Goal: Task Accomplishment & Management: Use online tool/utility

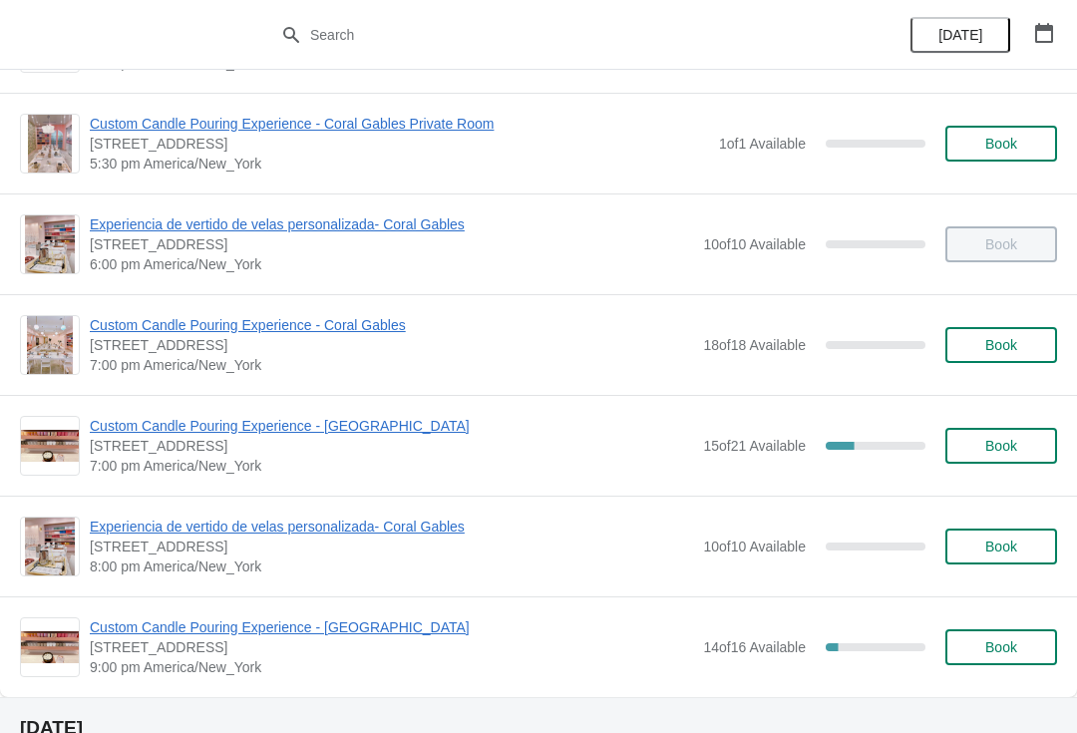
scroll to position [1149, 0]
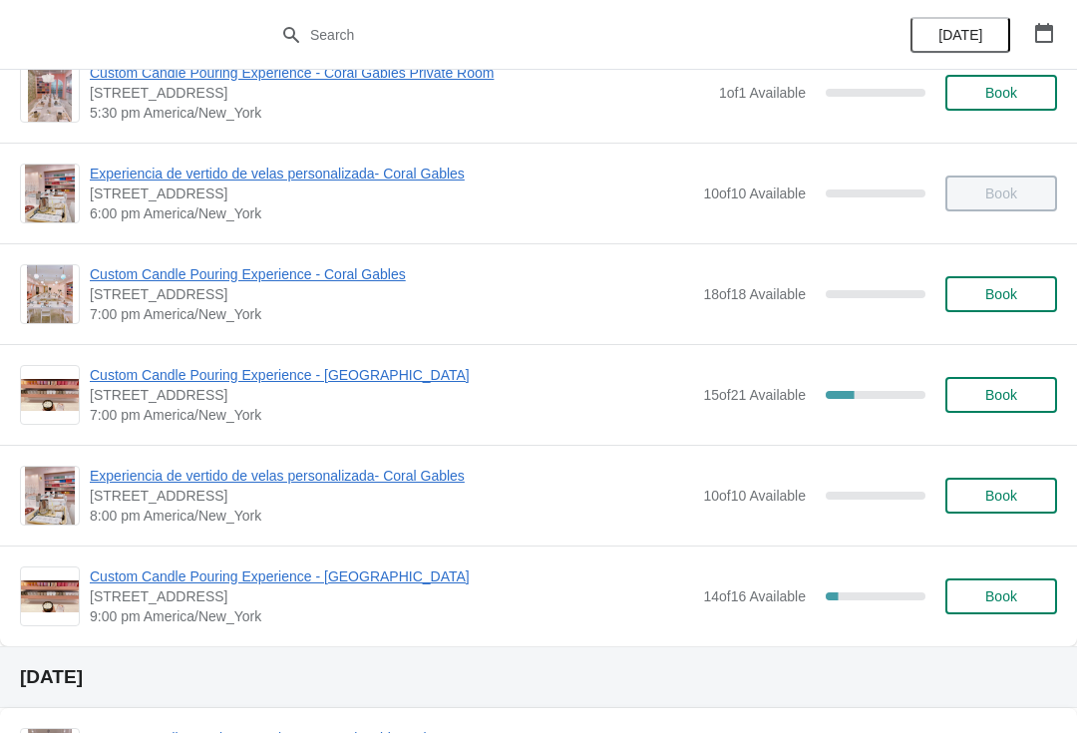
click at [407, 584] on span "Custom Candle Pouring Experience - [GEOGRAPHIC_DATA]" at bounding box center [391, 576] width 603 height 20
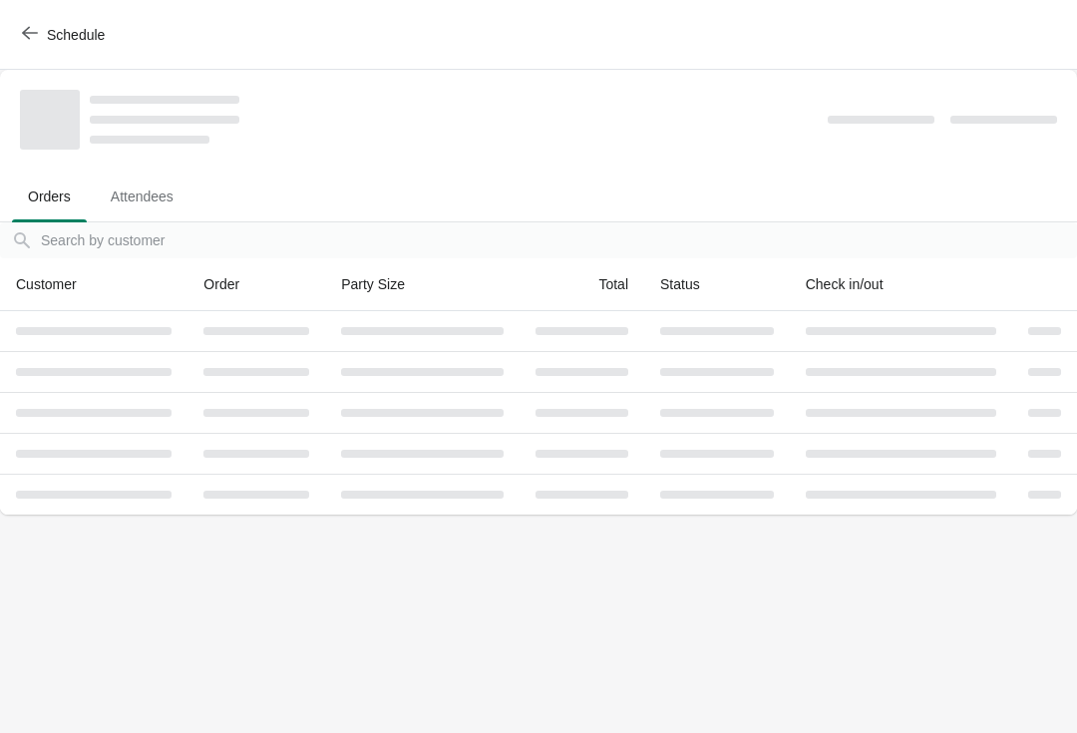
scroll to position [0, 0]
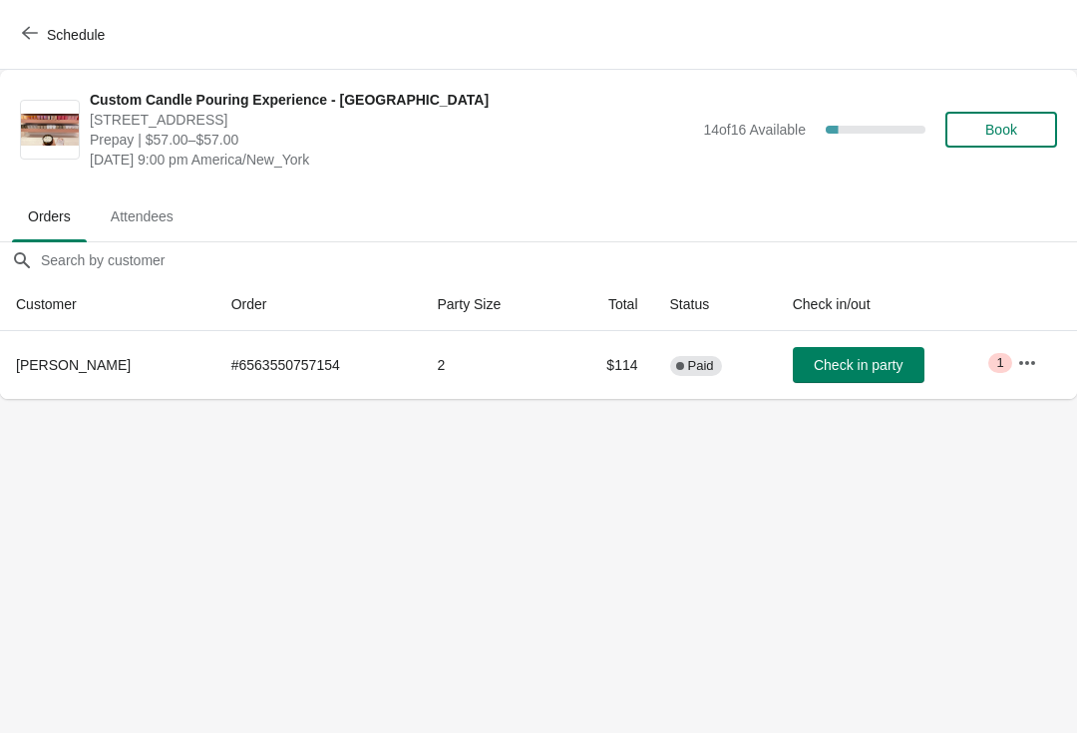
click at [38, 35] on span "Schedule" at bounding box center [65, 34] width 79 height 19
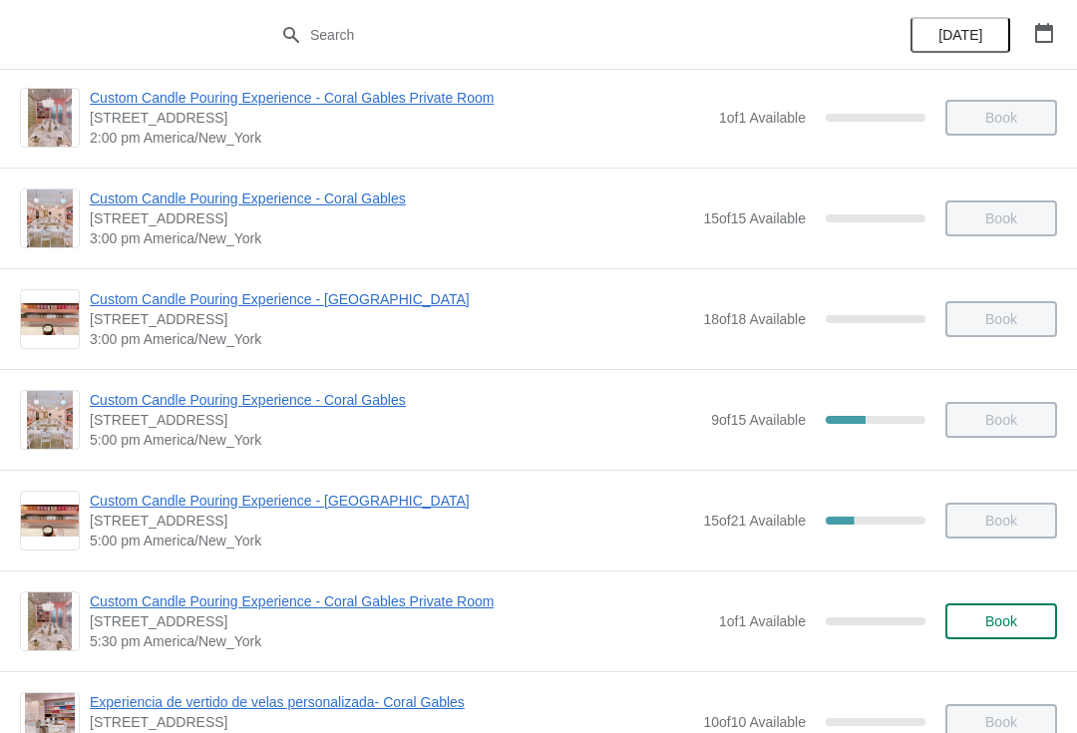
scroll to position [624, 0]
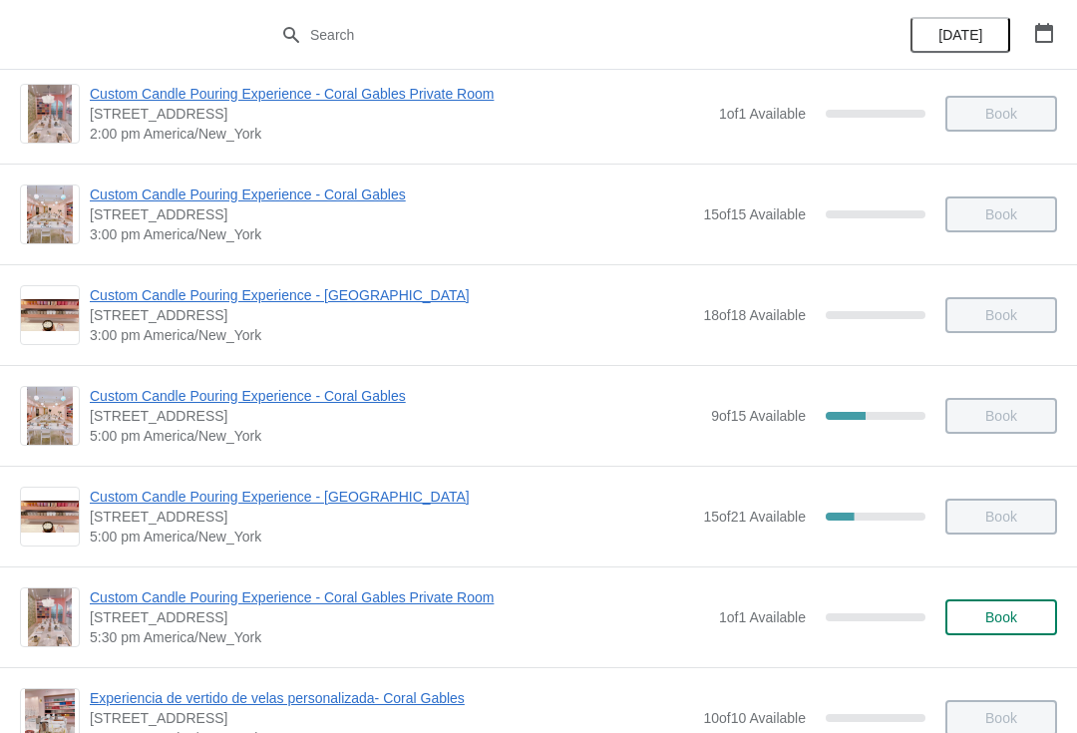
click at [361, 496] on span "Custom Candle Pouring Experience - [GEOGRAPHIC_DATA]" at bounding box center [391, 497] width 603 height 20
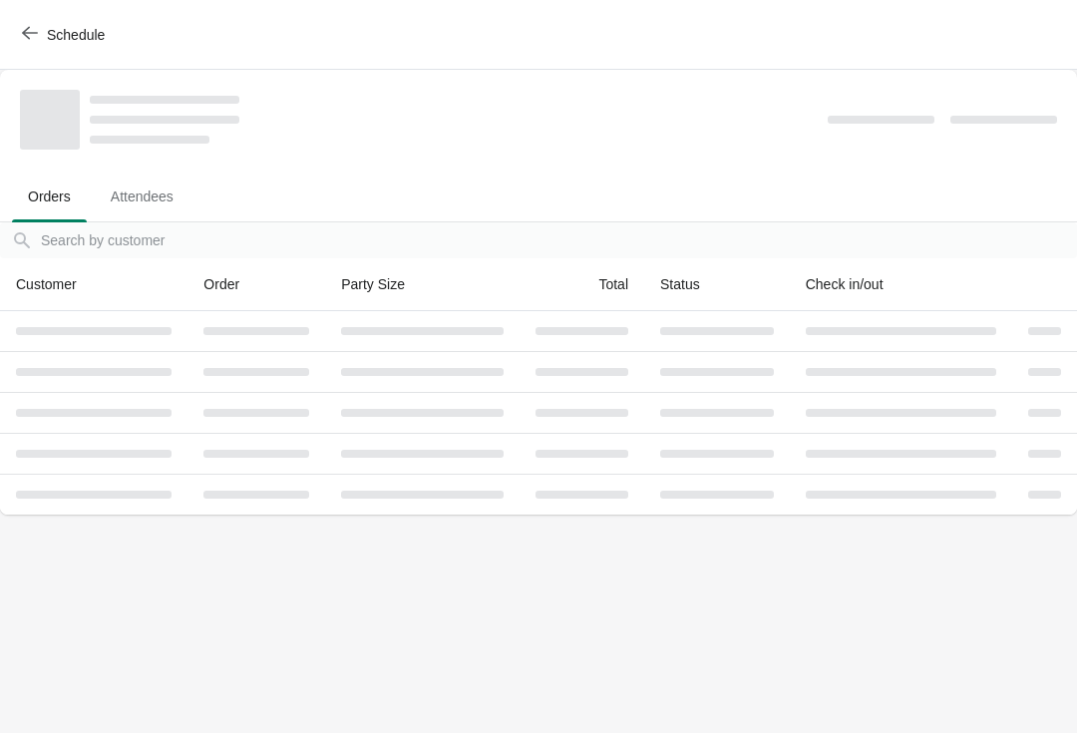
scroll to position [0, 0]
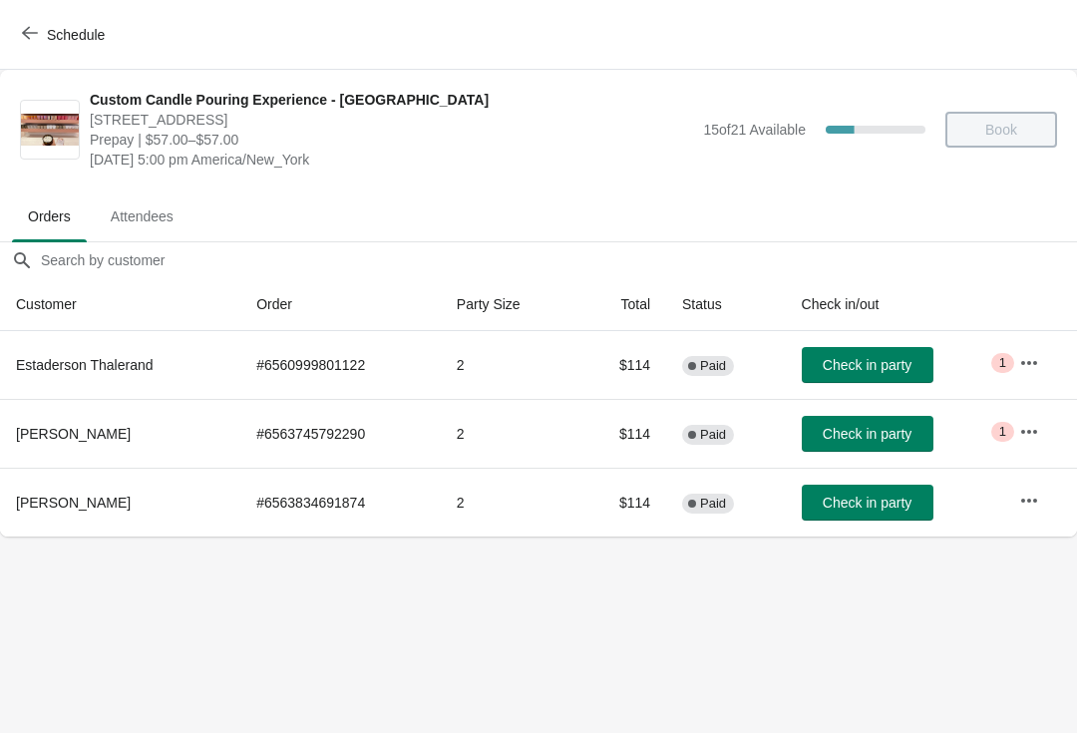
click at [852, 432] on span "Check in party" at bounding box center [867, 434] width 89 height 16
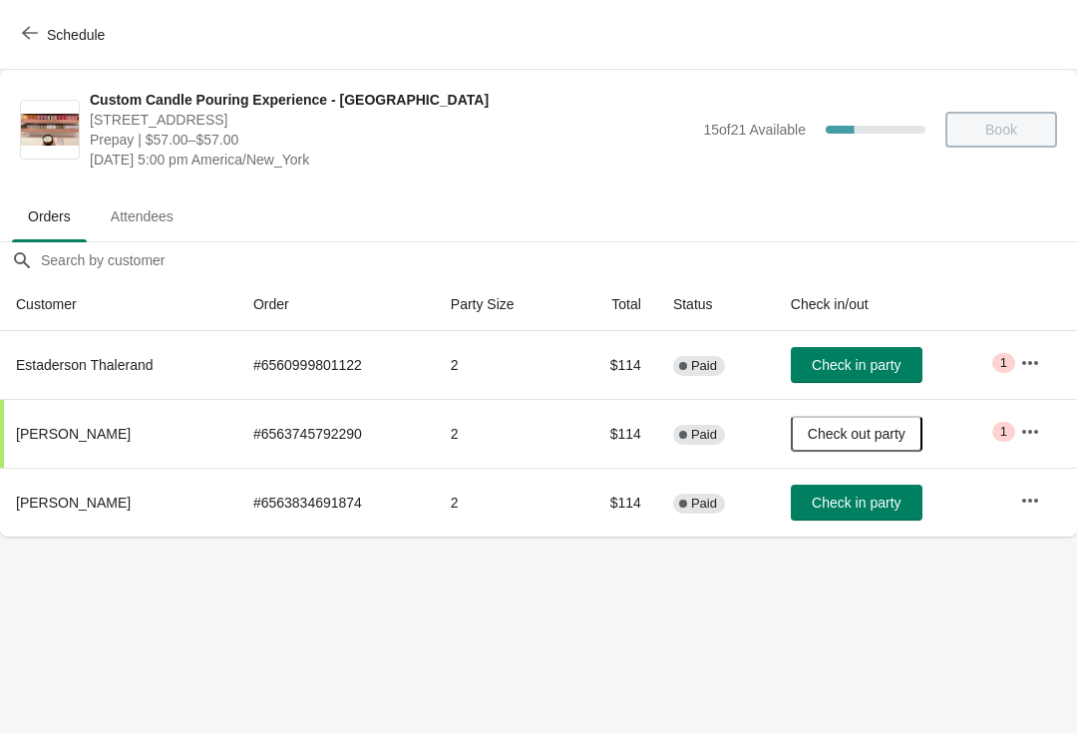
click at [860, 502] on span "Check in party" at bounding box center [856, 503] width 89 height 16
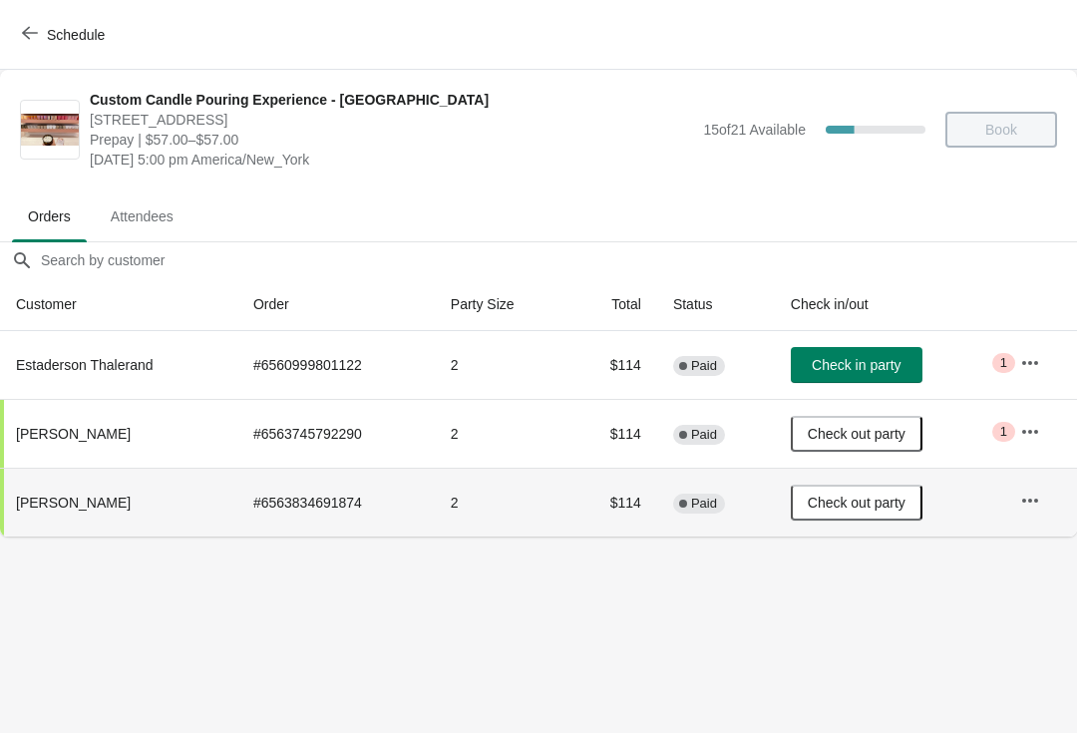
click at [40, 34] on span "Schedule" at bounding box center [65, 34] width 79 height 19
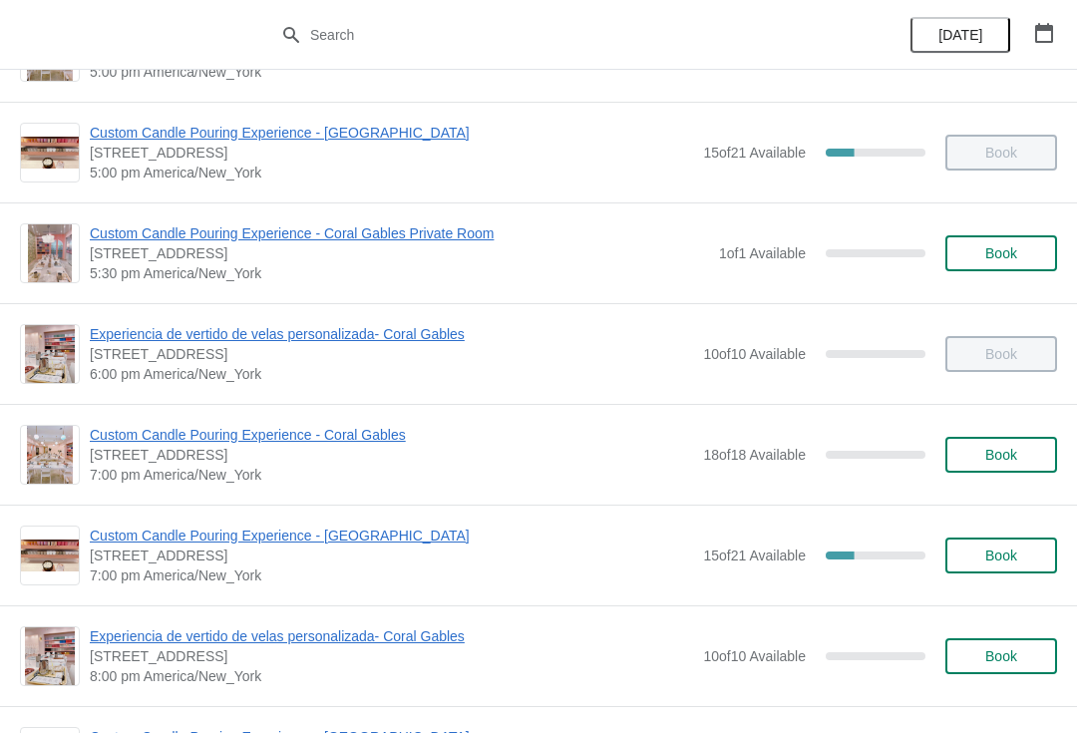
scroll to position [989, 0]
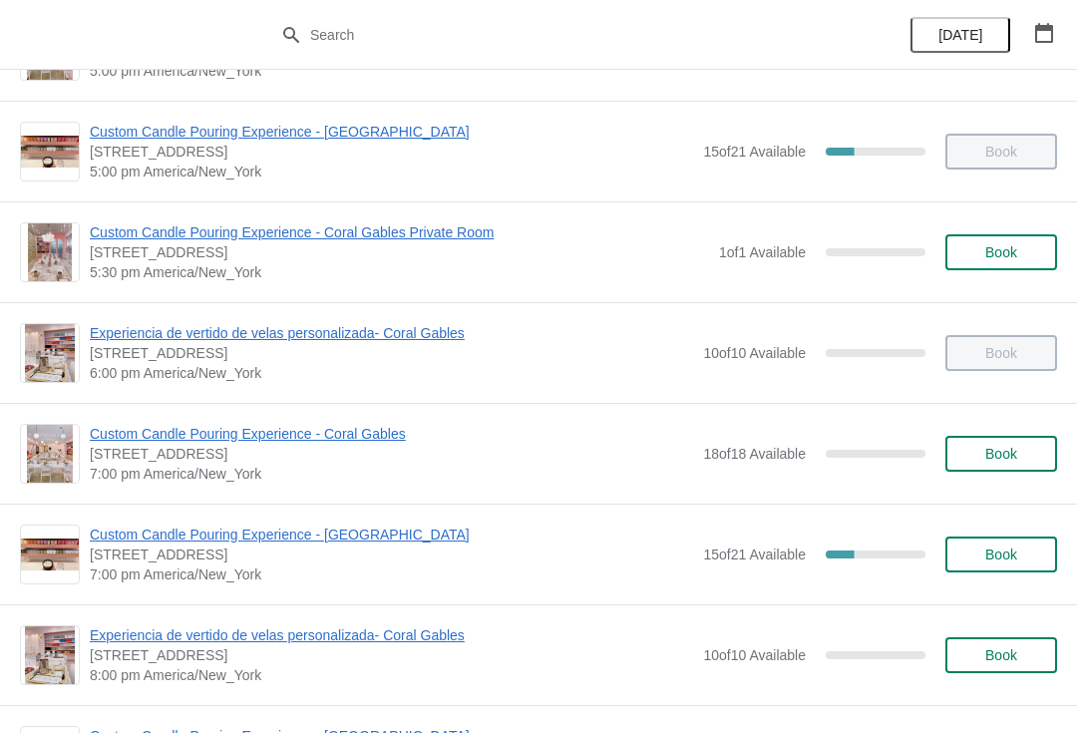
click at [304, 532] on span "Custom Candle Pouring Experience - [GEOGRAPHIC_DATA]" at bounding box center [391, 534] width 603 height 20
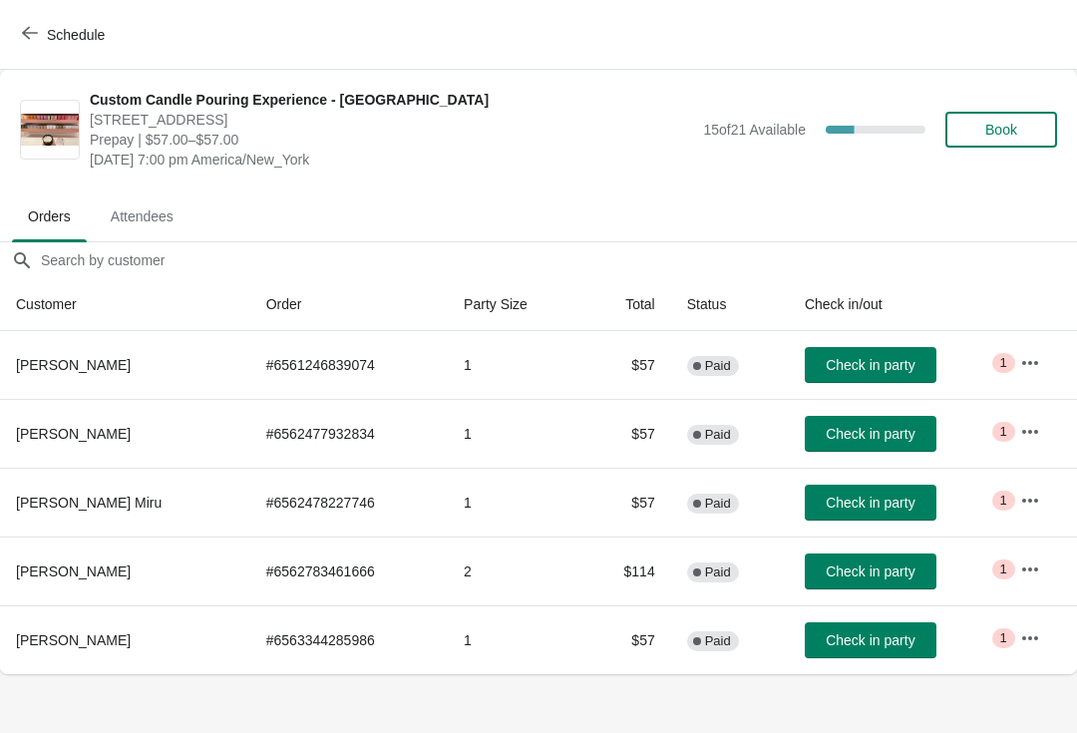
click at [863, 500] on span "Check in party" at bounding box center [869, 503] width 89 height 16
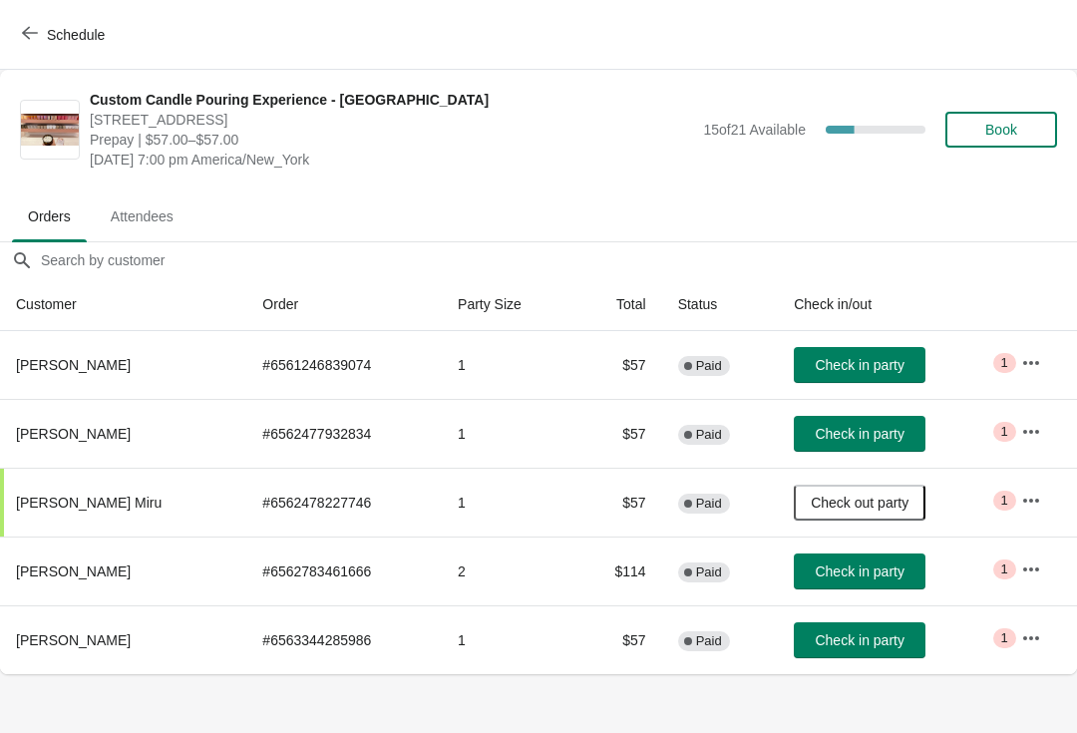
click at [865, 565] on span "Check in party" at bounding box center [859, 571] width 89 height 16
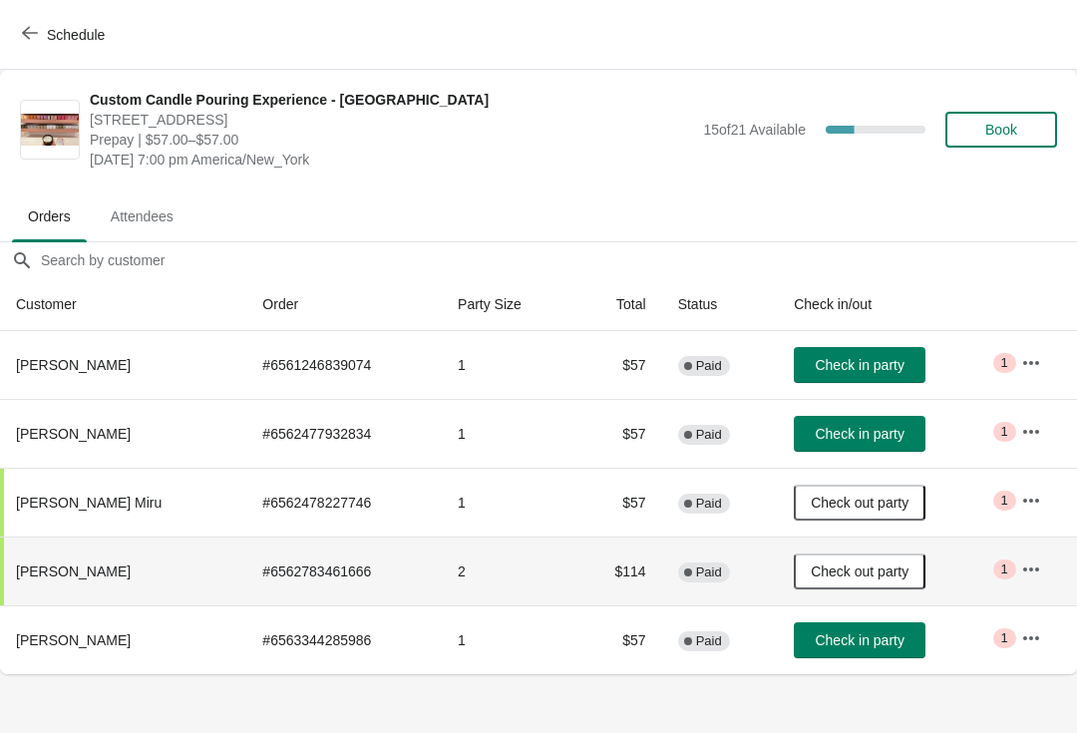
click at [871, 423] on button "Check in party" at bounding box center [860, 434] width 132 height 36
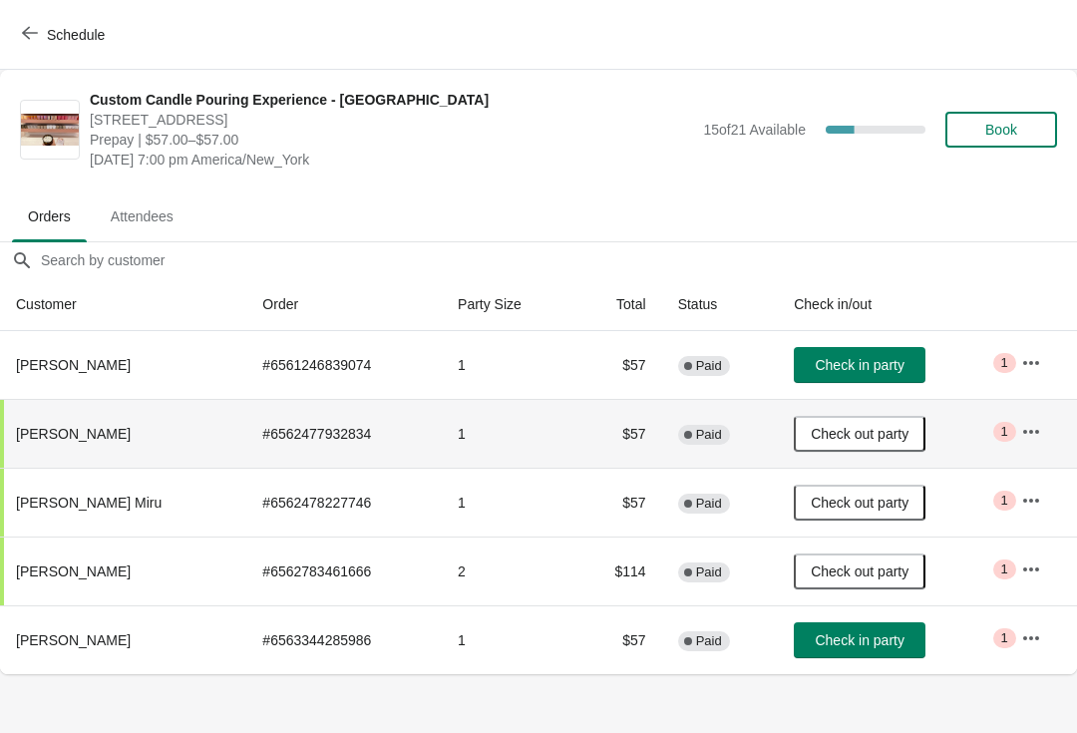
click at [1022, 366] on icon "button" at bounding box center [1031, 363] width 20 height 20
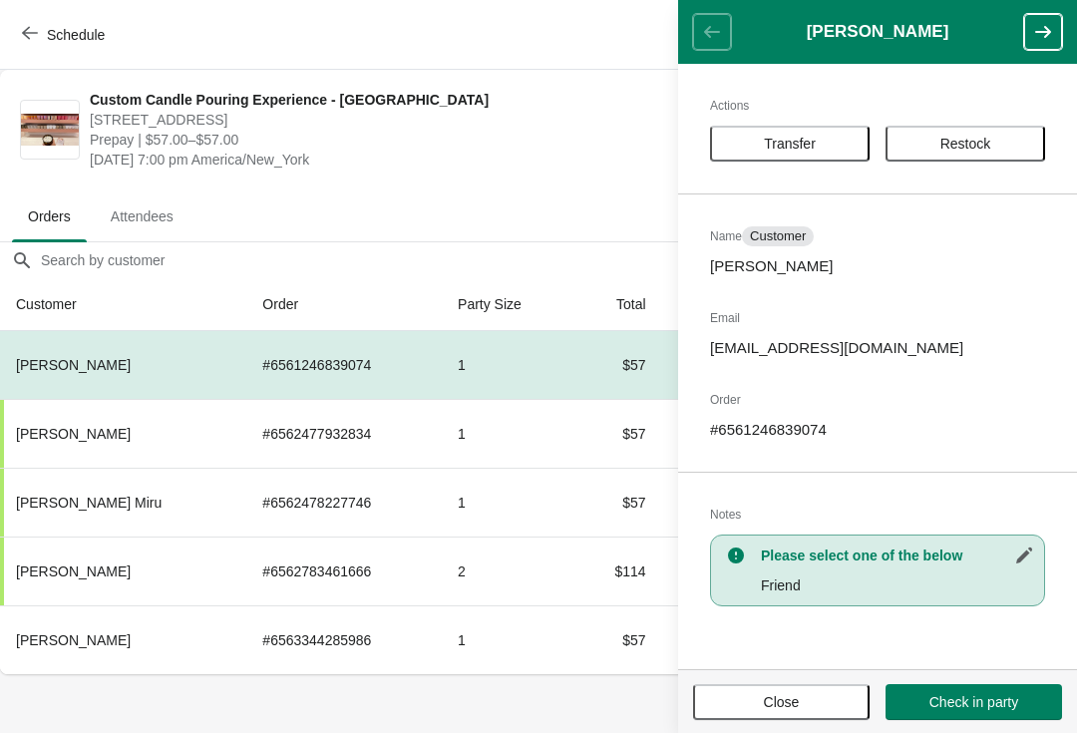
click at [44, 34] on span "Schedule" at bounding box center [65, 34] width 79 height 19
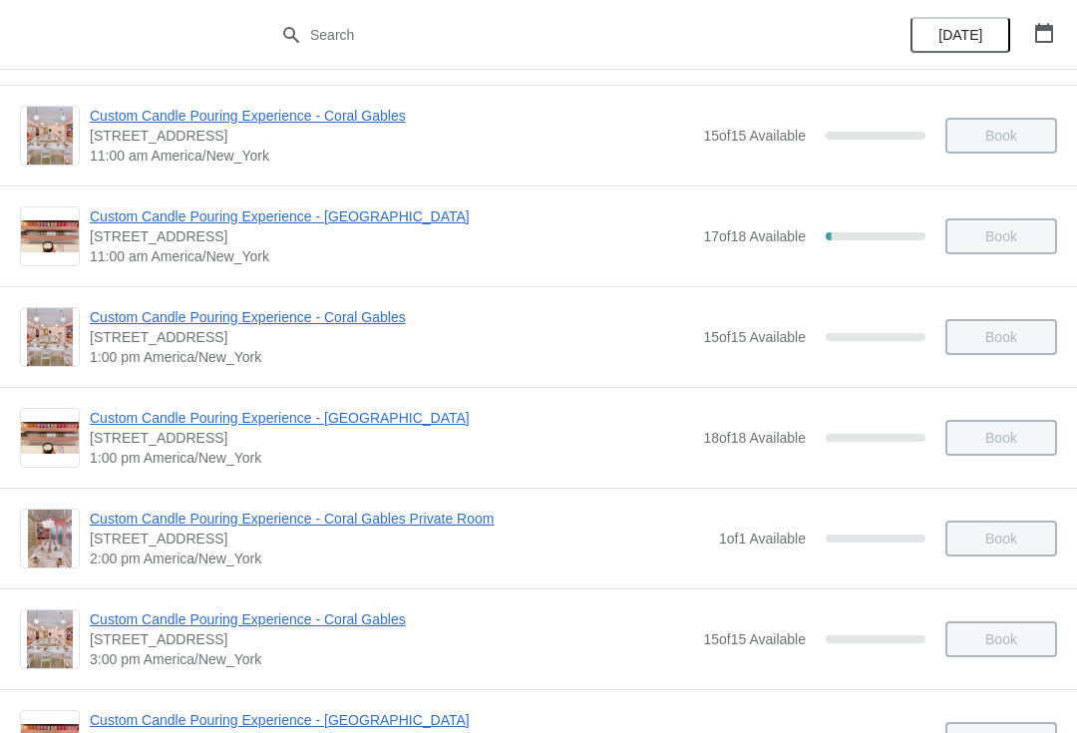
scroll to position [283, 0]
